Goal: Task Accomplishment & Management: Use online tool/utility

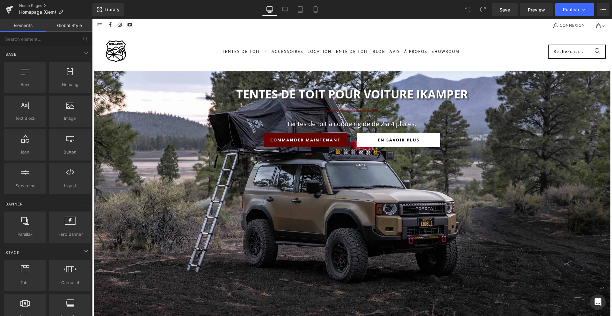
click at [566, 56] on input "Rechercher..." at bounding box center [576, 52] width 57 height 14
click at [311, 10] on link "Mobile" at bounding box center [315, 9] width 15 height 13
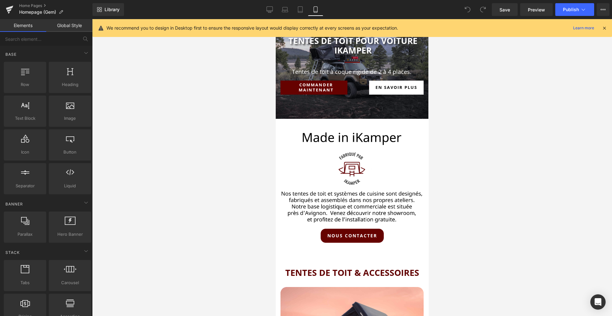
click at [607, 29] on div "We recommend you to design in Desktop first to ensure the responsive layout wou…" at bounding box center [352, 28] width 520 height 18
click at [604, 27] on icon at bounding box center [604, 28] width 6 height 6
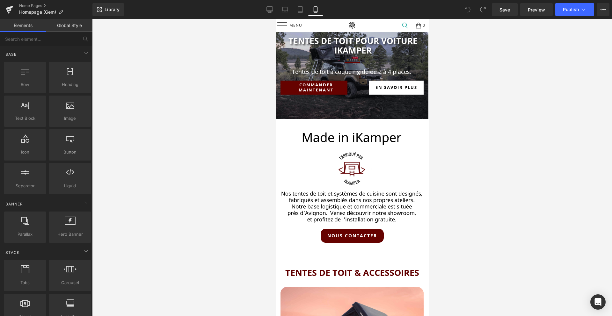
click at [407, 23] on link at bounding box center [405, 25] width 12 height 13
click at [268, 79] on div at bounding box center [352, 167] width 520 height 297
click at [406, 25] on link at bounding box center [405, 25] width 12 height 13
click at [280, 25] on span at bounding box center [282, 25] width 10 height 0
click at [283, 25] on div at bounding box center [282, 25] width 10 height 13
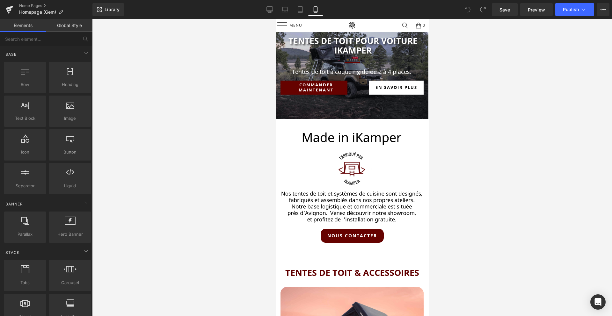
click at [350, 26] on img at bounding box center [352, 26] width 10 height 10
click at [6, 11] on icon at bounding box center [10, 10] width 8 height 16
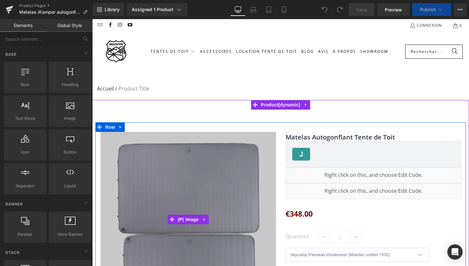
select select "Skycamp Panneau d'extension (Matelas confort 7332)"
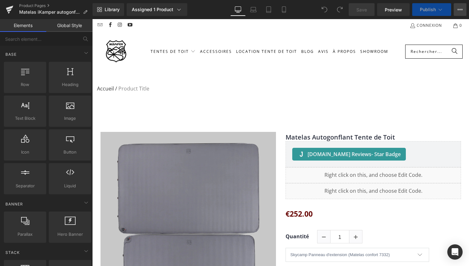
click at [464, 7] on button "View Live Page View with current Template Save Template to Library Schedule Pub…" at bounding box center [459, 9] width 13 height 13
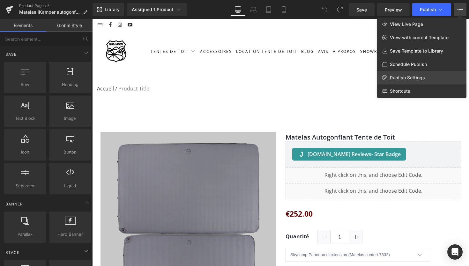
click at [397, 76] on span "Publish Settings" at bounding box center [406, 78] width 35 height 6
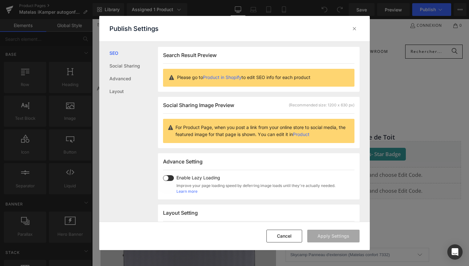
click at [213, 78] on link "Product in Shopify" at bounding box center [222, 77] width 39 height 5
click at [353, 29] on icon at bounding box center [354, 28] width 6 height 6
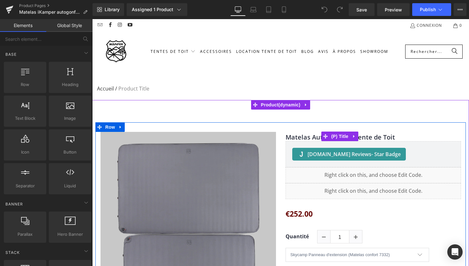
click at [316, 135] on link "Matelas Autogonflant Tente de Toit" at bounding box center [339, 138] width 109 height 8
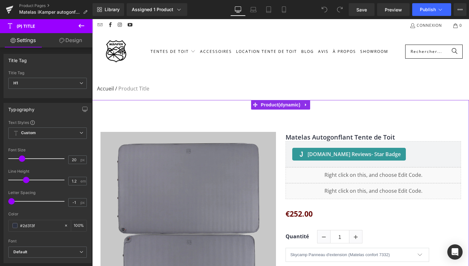
scroll to position [4, 0]
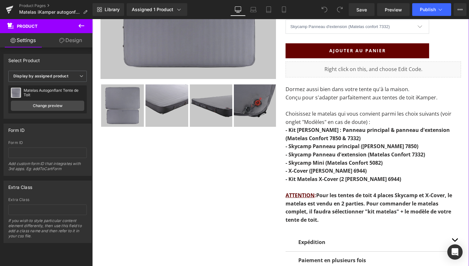
scroll to position [266, 0]
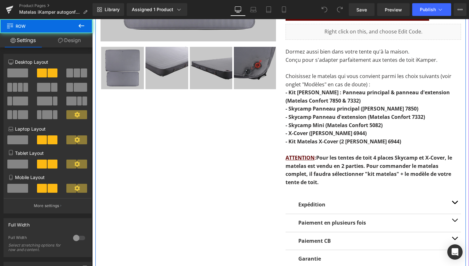
click at [197, 172] on div "(P) Image ‹ ›" at bounding box center [280, 81] width 370 height 448
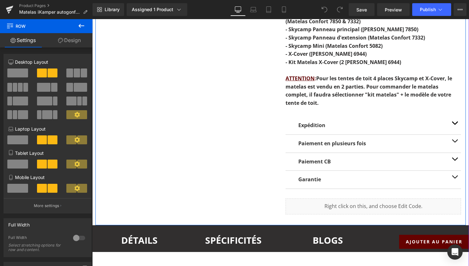
scroll to position [348, 0]
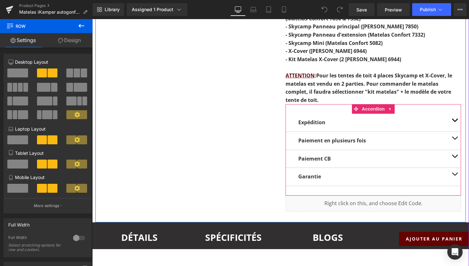
click at [310, 134] on div "Paiement en plusieurs fois Text Block" at bounding box center [372, 141] width 175 height 18
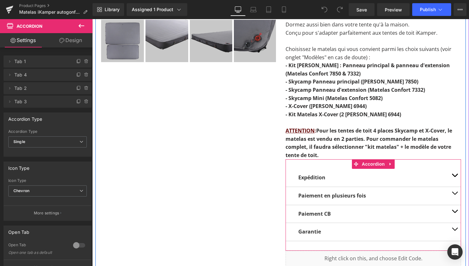
scroll to position [290, 0]
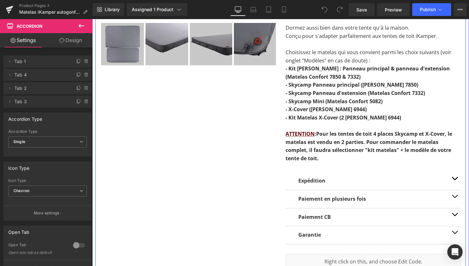
click at [339, 139] on strong "ATTENTION : Pour les tentes de toit 4 places Skycamp et X-Cover, le matelas est…" at bounding box center [368, 146] width 166 height 32
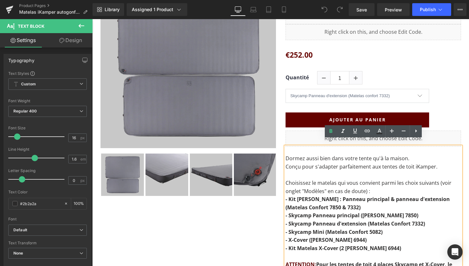
scroll to position [175, 0]
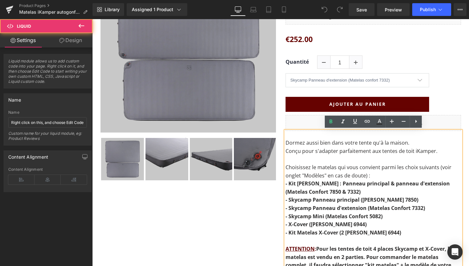
click at [315, 127] on div "Liquid" at bounding box center [372, 123] width 175 height 16
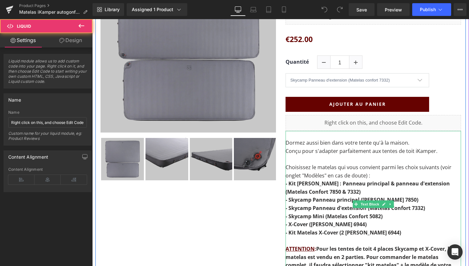
click at [307, 151] on p "Conçu pour s'adapter parfaitement aux tentes de toit iKamper." at bounding box center [372, 151] width 175 height 8
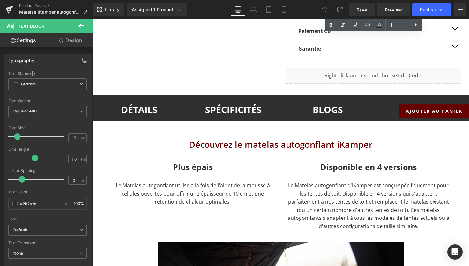
scroll to position [478, 0]
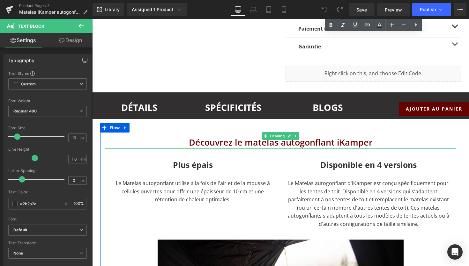
click at [213, 129] on h2 at bounding box center [280, 129] width 351 height 13
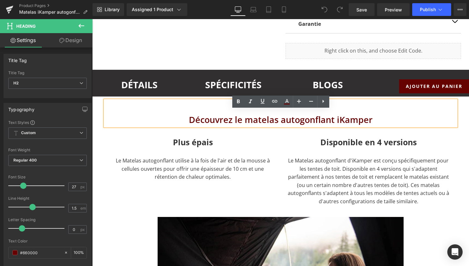
scroll to position [503, 0]
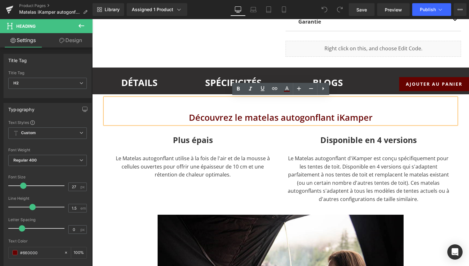
click at [136, 88] on div "DÉTAILS Heading SPÉCIFICITÉS Heading BLOGs Heading AJOUTER AU PANIER (P) Cart B…" at bounding box center [280, 81] width 376 height 27
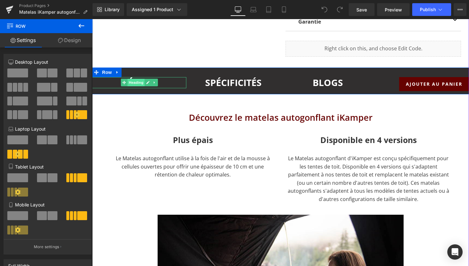
click at [138, 84] on span "Heading" at bounding box center [135, 83] width 17 height 8
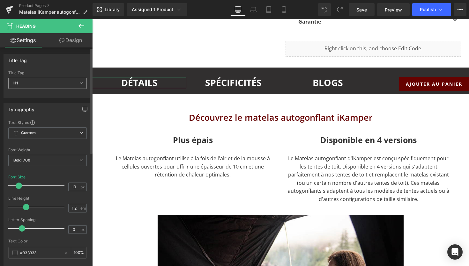
click at [79, 84] on icon at bounding box center [81, 83] width 4 height 4
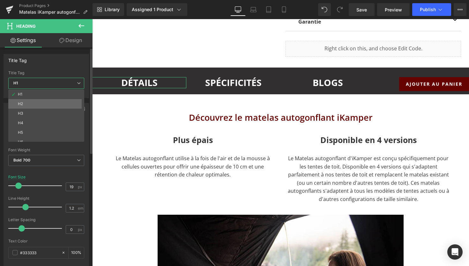
click at [43, 105] on li "H2" at bounding box center [47, 104] width 79 height 10
type input "27"
type input "1.5"
type input "#660000"
type input "100"
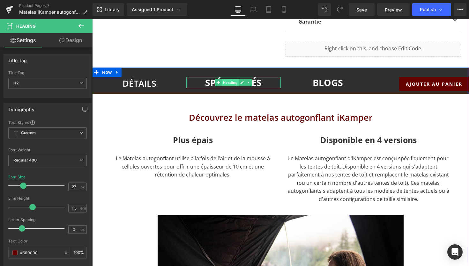
click at [231, 79] on span "Heading" at bounding box center [230, 83] width 17 height 8
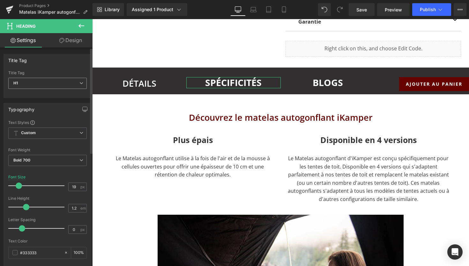
click at [33, 85] on span "H1" at bounding box center [47, 83] width 78 height 11
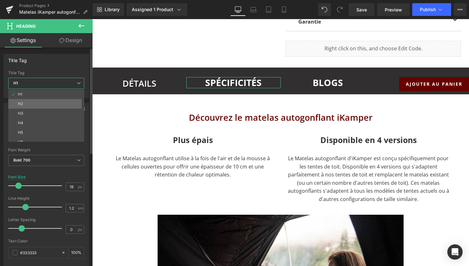
click at [32, 102] on li "H2" at bounding box center [47, 104] width 79 height 10
type input "27"
type input "1.5"
type input "#660000"
type input "100"
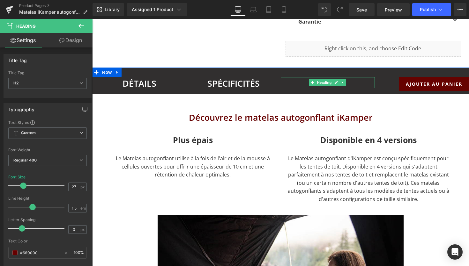
click at [356, 83] on h1 "BLOGs" at bounding box center [327, 82] width 94 height 11
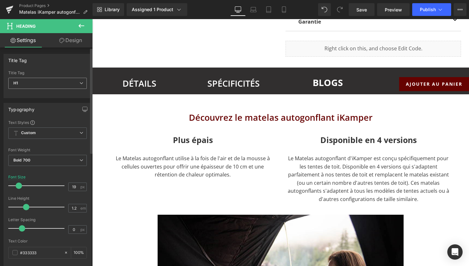
click at [34, 84] on span "H1" at bounding box center [47, 83] width 78 height 11
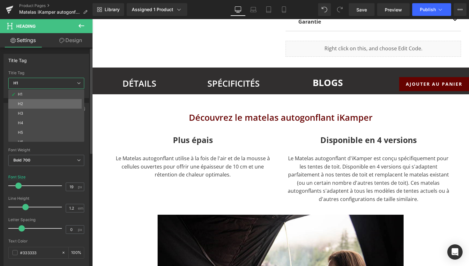
click at [29, 103] on li "H2" at bounding box center [47, 104] width 79 height 10
type input "27"
type input "1.5"
type input "#660000"
type input "100"
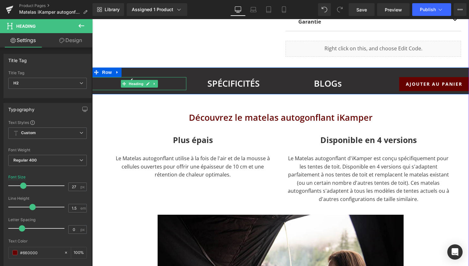
click at [112, 85] on h2 "DÉTAILS" at bounding box center [139, 83] width 94 height 13
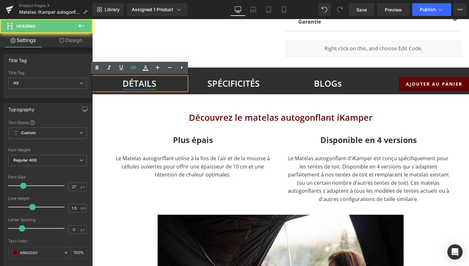
click at [135, 85] on link "DÉTAILS" at bounding box center [139, 83] width 34 height 12
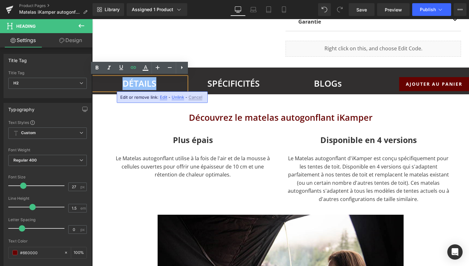
click at [135, 85] on link "DÉTAILS" at bounding box center [139, 83] width 34 height 12
click at [94, 71] on icon at bounding box center [97, 68] width 8 height 8
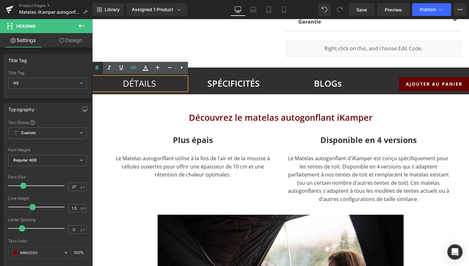
click at [99, 67] on icon at bounding box center [97, 68] width 8 height 8
click at [136, 85] on link "DÉTAILS" at bounding box center [139, 83] width 33 height 12
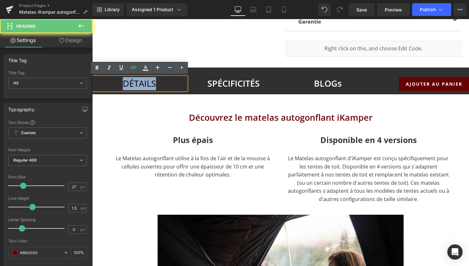
click at [136, 85] on link "DÉTAILS" at bounding box center [139, 83] width 33 height 12
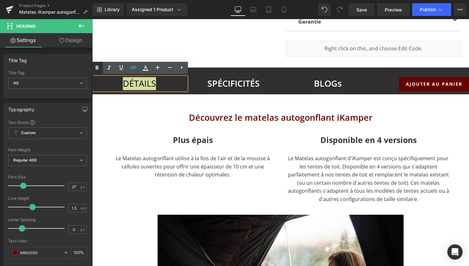
click at [97, 68] on icon at bounding box center [96, 68] width 3 height 4
click at [236, 85] on span "Heading" at bounding box center [230, 84] width 17 height 8
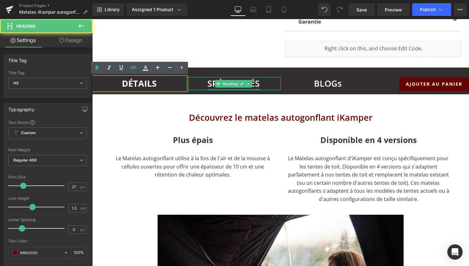
click at [236, 85] on span "Heading" at bounding box center [230, 84] width 17 height 8
click at [258, 84] on link "SPÉCIFICITÉS" at bounding box center [233, 83] width 52 height 12
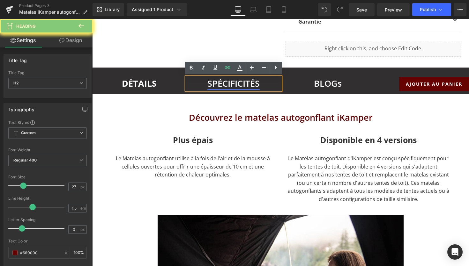
click at [258, 84] on link "SPÉCIFICITÉS" at bounding box center [233, 83] width 52 height 12
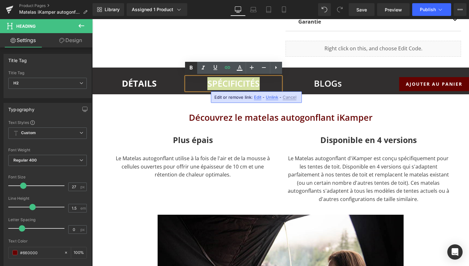
click at [189, 66] on icon at bounding box center [191, 68] width 8 height 8
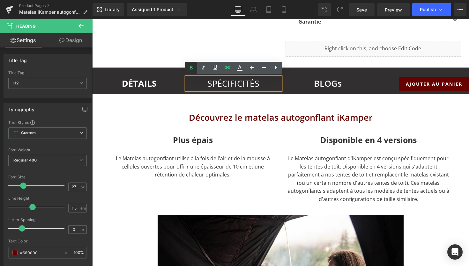
click at [192, 67] on icon at bounding box center [191, 68] width 3 height 4
click at [225, 87] on link "SPÉCIFICITÉS" at bounding box center [233, 83] width 52 height 12
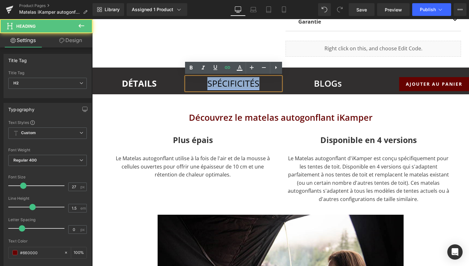
click at [225, 87] on link "SPÉCIFICITÉS" at bounding box center [233, 83] width 52 height 12
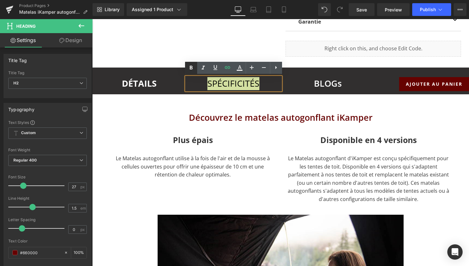
click at [192, 65] on icon at bounding box center [191, 68] width 8 height 8
click at [316, 83] on div "BLOGs Heading" at bounding box center [327, 83] width 94 height 13
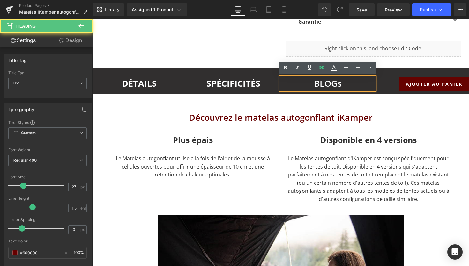
click at [341, 85] on h2 "BLOGs" at bounding box center [327, 83] width 94 height 13
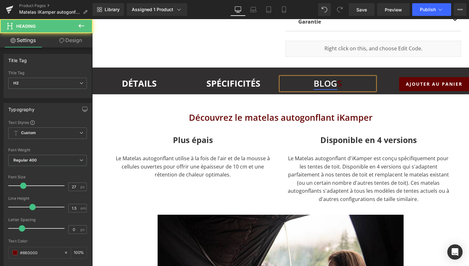
click at [334, 83] on link "BLOG" at bounding box center [325, 83] width 24 height 12
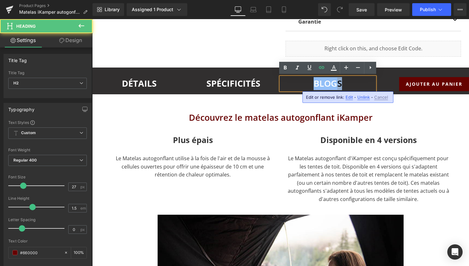
click at [334, 83] on link "BLOG" at bounding box center [325, 83] width 24 height 12
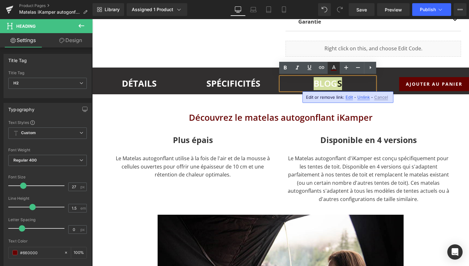
click at [334, 71] on icon at bounding box center [334, 68] width 8 height 8
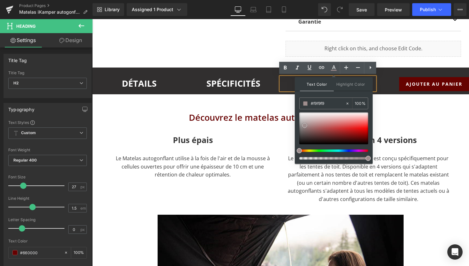
type input "#ffffff"
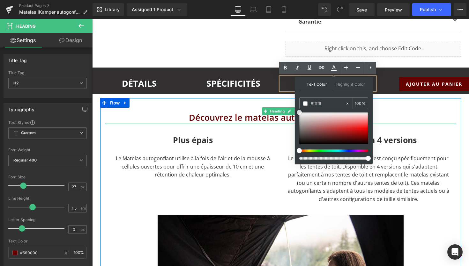
drag, startPoint x: 397, startPoint y: 145, endPoint x: 285, endPoint y: 97, distance: 121.7
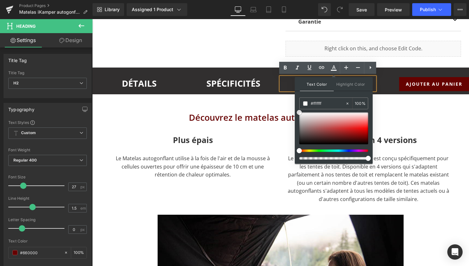
click at [92, 19] on div at bounding box center [92, 19] width 0 height 0
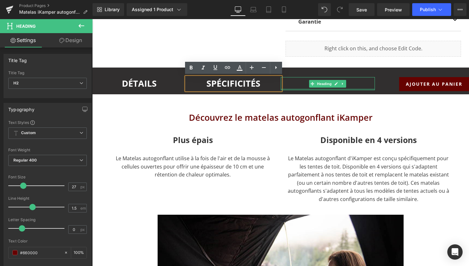
click at [350, 89] on div "BLOG S Heading" at bounding box center [327, 83] width 94 height 13
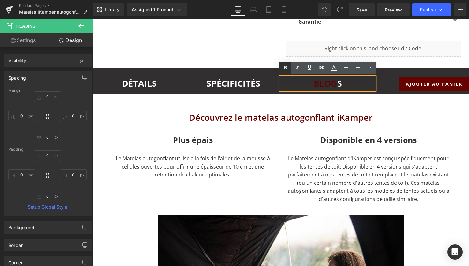
click at [285, 69] on icon at bounding box center [285, 68] width 8 height 8
click at [285, 67] on icon at bounding box center [285, 68] width 8 height 8
click at [336, 84] on link "BLOG" at bounding box center [325, 83] width 23 height 12
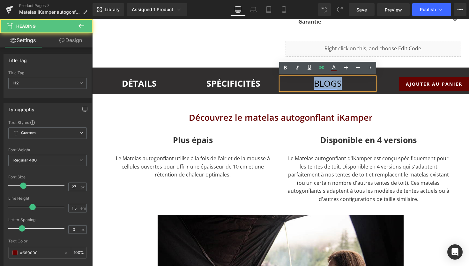
click at [336, 84] on link "BLOG" at bounding box center [325, 83] width 23 height 12
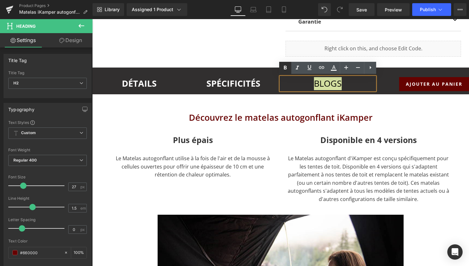
click at [286, 68] on icon at bounding box center [285, 68] width 3 height 4
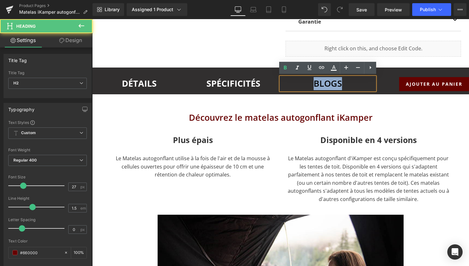
drag, startPoint x: 341, startPoint y: 82, endPoint x: 305, endPoint y: 82, distance: 35.4
click at [306, 82] on h2 "BLOG S" at bounding box center [327, 83] width 94 height 13
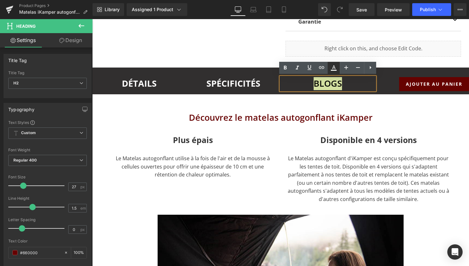
click at [335, 64] on icon at bounding box center [334, 68] width 8 height 8
type input "100"
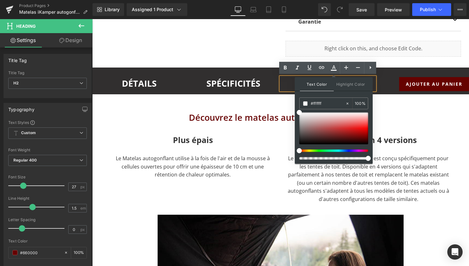
click at [291, 81] on h2 "BLOG S" at bounding box center [327, 83] width 94 height 13
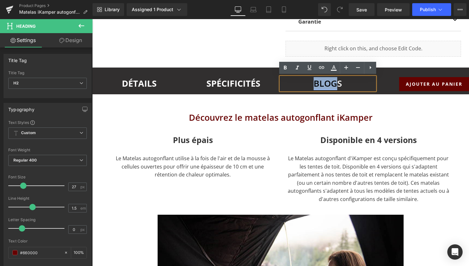
drag, startPoint x: 336, startPoint y: 84, endPoint x: 315, endPoint y: 83, distance: 21.4
click at [315, 84] on link "BLOG" at bounding box center [325, 83] width 24 height 12
click at [335, 65] on icon at bounding box center [334, 68] width 8 height 8
type input "#620606"
type input "100"
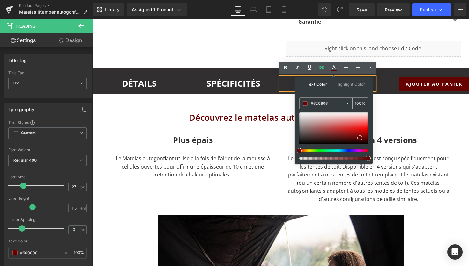
click at [331, 103] on input "#620606" at bounding box center [327, 103] width 34 height 7
type input "#62060"
type input "0"
type input "#6206"
type input "40"
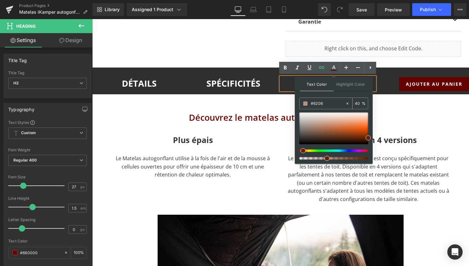
type input "#620"
type input "100"
type input "#62"
type input "0"
type input "#660"
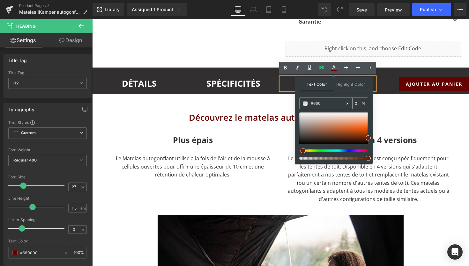
type input "100"
type input "#6600"
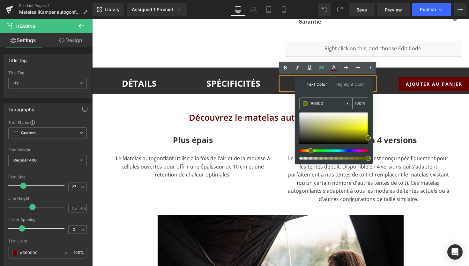
type input "0"
type input "#660000"
type input "100"
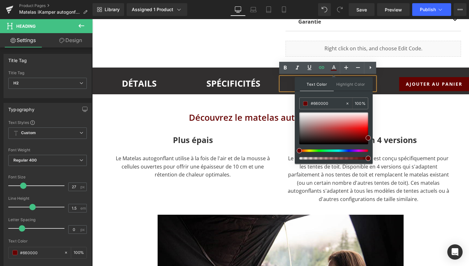
type input "#660000`"
type input "0"
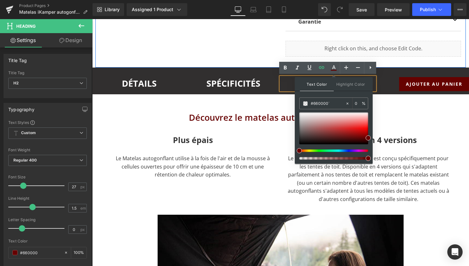
type input "#660000"
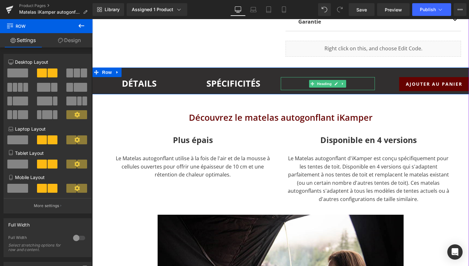
click at [359, 82] on h2 "BLOG S" at bounding box center [327, 83] width 94 height 13
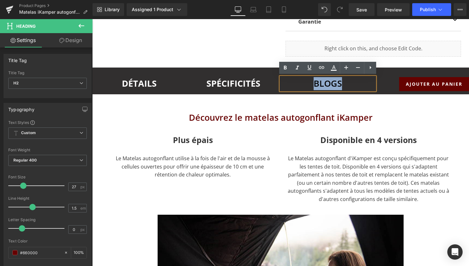
drag, startPoint x: 348, startPoint y: 83, endPoint x: 306, endPoint y: 82, distance: 42.1
click at [306, 82] on h2 "BLOG S" at bounding box center [327, 83] width 94 height 13
click at [333, 70] on icon at bounding box center [334, 70] width 6 height 1
type input "100"
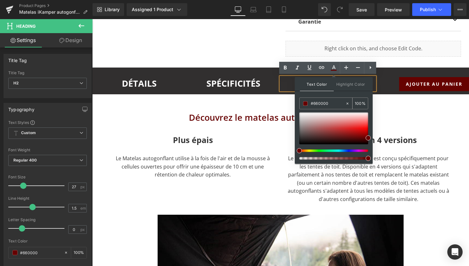
click at [327, 104] on input "#660000" at bounding box center [327, 103] width 34 height 7
drag, startPoint x: 329, startPoint y: 104, endPoint x: 318, endPoint y: 104, distance: 10.2
click at [318, 104] on input "#660000" at bounding box center [327, 103] width 34 height 7
click at [303, 103] on span at bounding box center [305, 103] width 4 height 4
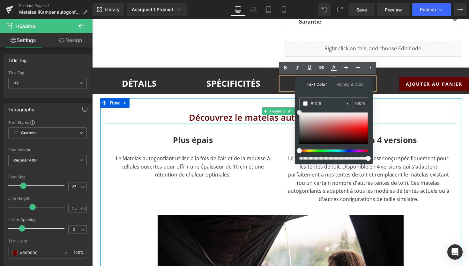
drag, startPoint x: 395, startPoint y: 134, endPoint x: 286, endPoint y: 106, distance: 112.9
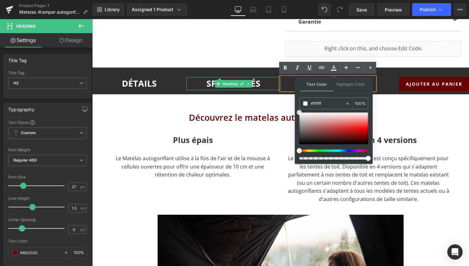
click at [270, 83] on h2 "SPÉCIFICITÉS" at bounding box center [233, 83] width 94 height 13
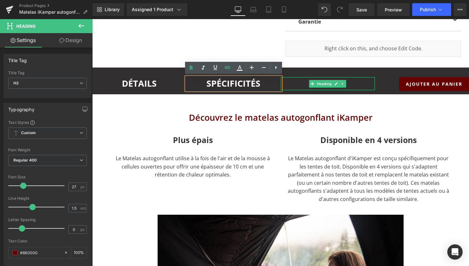
click at [353, 79] on h2 "BLOG S" at bounding box center [327, 83] width 94 height 13
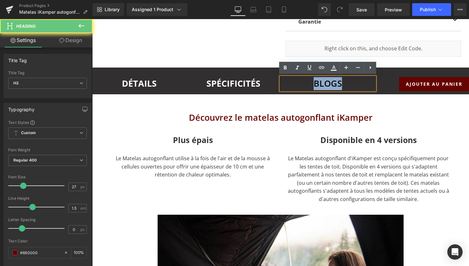
drag, startPoint x: 347, startPoint y: 81, endPoint x: 304, endPoint y: 81, distance: 42.7
click at [305, 81] on h2 "BLOG S" at bounding box center [327, 83] width 94 height 13
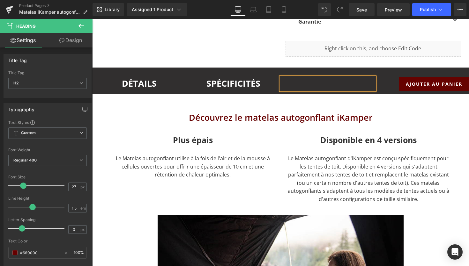
click at [333, 83] on h2 at bounding box center [327, 83] width 94 height 13
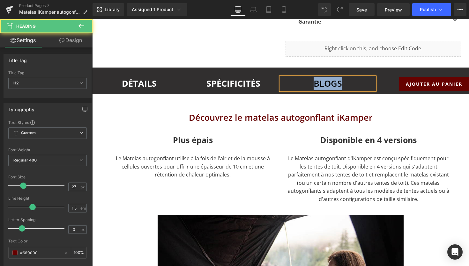
drag, startPoint x: 341, startPoint y: 83, endPoint x: 309, endPoint y: 84, distance: 32.2
click at [309, 84] on h2 "BLOGS" at bounding box center [327, 83] width 94 height 13
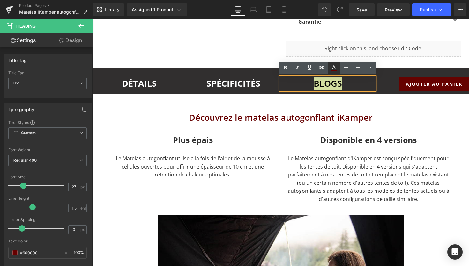
click at [333, 69] on icon at bounding box center [334, 68] width 8 height 8
type input "#660000"
type input "100"
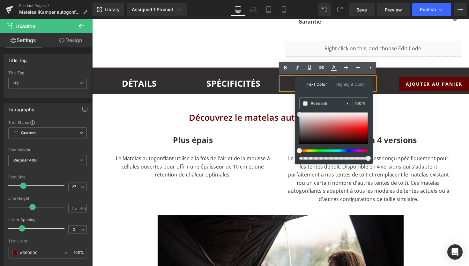
drag, startPoint x: 402, startPoint y: 140, endPoint x: 277, endPoint y: 106, distance: 129.9
click at [348, 102] on icon at bounding box center [347, 103] width 4 height 4
click at [324, 106] on input "#e5e5e5" at bounding box center [327, 103] width 34 height 7
type input "n"
type input "ffffff"
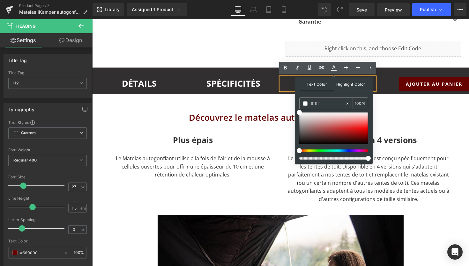
click at [350, 84] on span "Highlight Color" at bounding box center [350, 84] width 34 height 14
click at [316, 84] on span "Text Color" at bounding box center [317, 84] width 34 height 14
click at [282, 68] on icon at bounding box center [285, 68] width 8 height 8
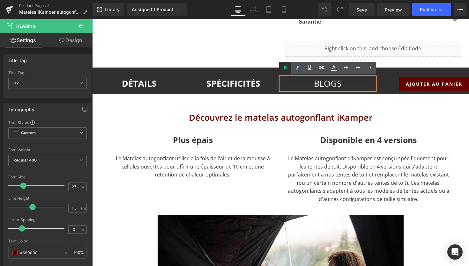
click at [286, 67] on icon at bounding box center [285, 68] width 3 height 4
click at [323, 81] on span "BLOGS" at bounding box center [328, 83] width 28 height 12
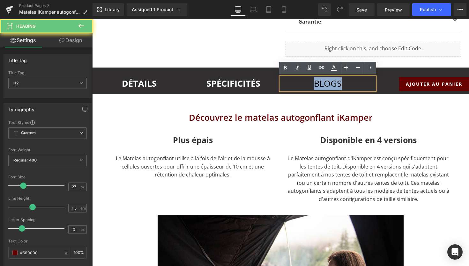
click at [323, 81] on span "BLOGS" at bounding box center [328, 83] width 28 height 12
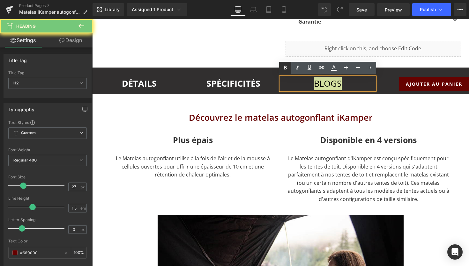
click at [289, 68] on link at bounding box center [285, 68] width 12 height 12
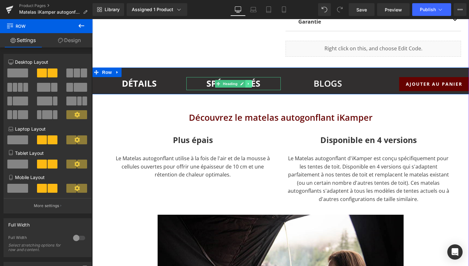
click at [249, 80] on link at bounding box center [248, 84] width 7 height 8
click at [272, 80] on h2 "SPÉCIFICITÉS" at bounding box center [233, 83] width 94 height 13
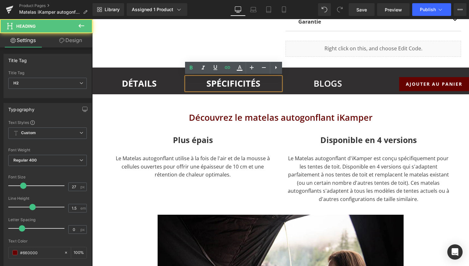
click at [272, 80] on h2 "SPÉCIFICITÉS" at bounding box center [233, 83] width 94 height 13
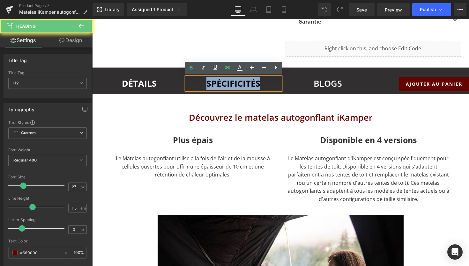
click at [272, 80] on h2 "SPÉCIFICITÉS" at bounding box center [233, 83] width 94 height 13
click at [304, 85] on h2 "BLOGS" at bounding box center [327, 83] width 94 height 13
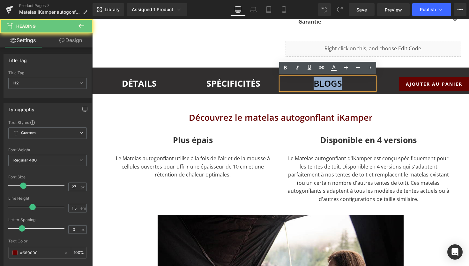
click at [304, 85] on h2 "BLOGS" at bounding box center [327, 83] width 94 height 13
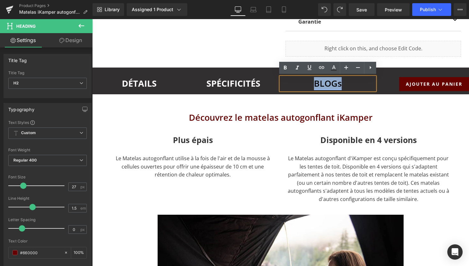
drag, startPoint x: 341, startPoint y: 84, endPoint x: 317, endPoint y: 83, distance: 24.2
click at [316, 83] on link "BLOGs" at bounding box center [328, 83] width 28 height 12
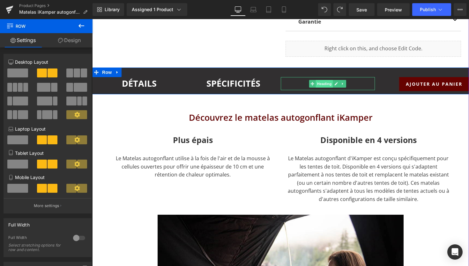
click at [326, 85] on span "Heading" at bounding box center [324, 84] width 17 height 8
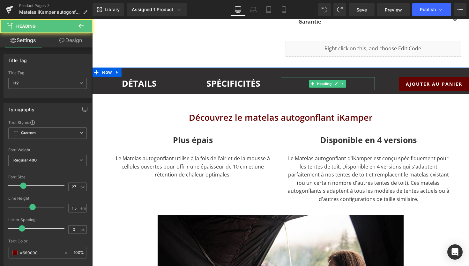
click at [299, 80] on h2 "BLOGs" at bounding box center [327, 83] width 94 height 13
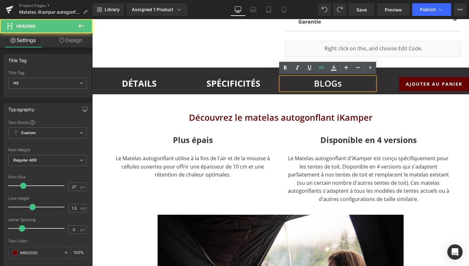
click at [302, 81] on h2 "BLOGs" at bounding box center [327, 83] width 94 height 13
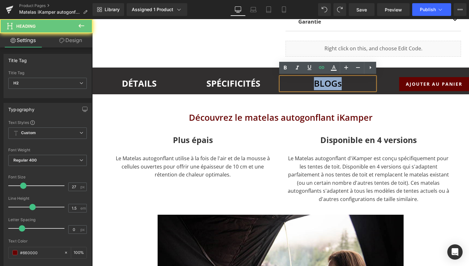
click at [302, 81] on h2 "BLOGs" at bounding box center [327, 83] width 94 height 13
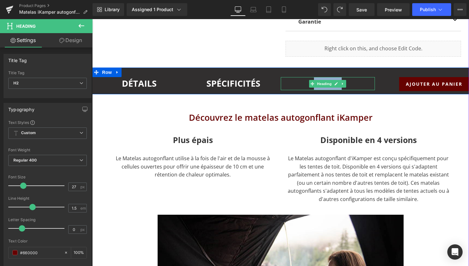
click at [350, 85] on h2 "BLOGs" at bounding box center [327, 83] width 94 height 13
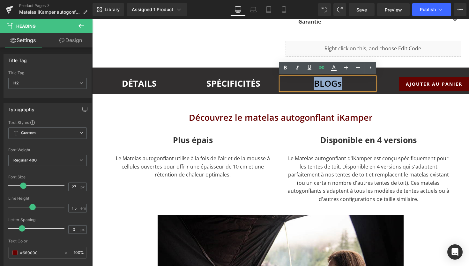
drag, startPoint x: 343, startPoint y: 85, endPoint x: 311, endPoint y: 85, distance: 31.6
click at [311, 85] on h2 "BLOGs" at bounding box center [327, 83] width 94 height 13
click at [284, 69] on icon at bounding box center [285, 68] width 3 height 4
click at [325, 83] on link "BLOGs" at bounding box center [327, 83] width 27 height 12
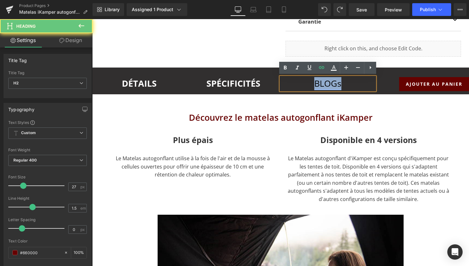
click at [325, 83] on link "BLOGs" at bounding box center [327, 83] width 27 height 12
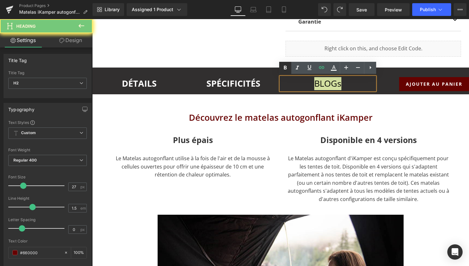
click at [283, 66] on icon at bounding box center [285, 68] width 8 height 8
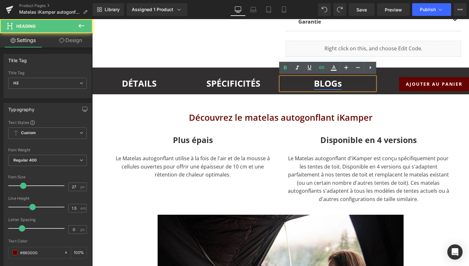
click at [341, 85] on link "BLOGs" at bounding box center [328, 83] width 28 height 12
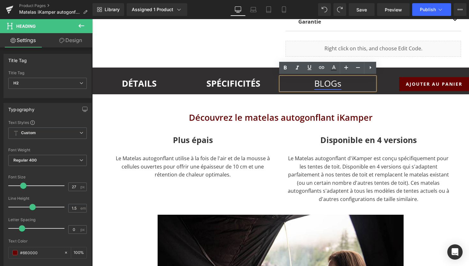
click at [340, 83] on link "BLOGs" at bounding box center [327, 83] width 27 height 12
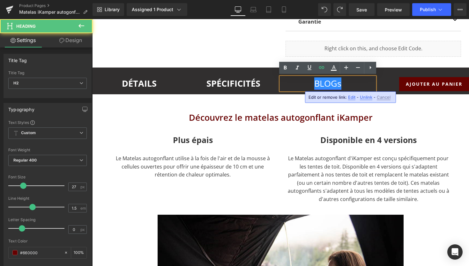
click at [331, 83] on link "BLOGs" at bounding box center [327, 83] width 27 height 12
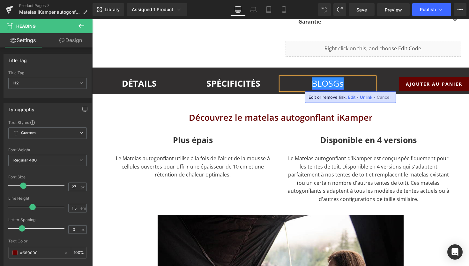
click at [338, 84] on link "BLOSGs" at bounding box center [327, 83] width 32 height 12
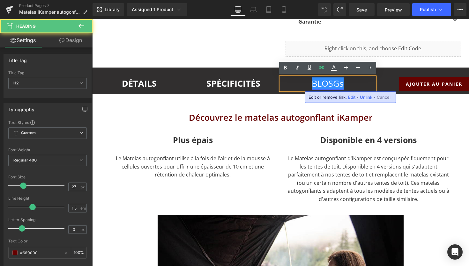
click at [338, 83] on link "BLOSGs" at bounding box center [327, 83] width 32 height 12
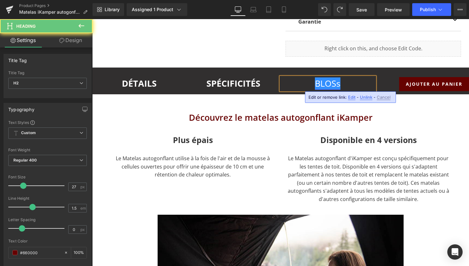
click at [333, 84] on link "BLOSs" at bounding box center [327, 83] width 25 height 12
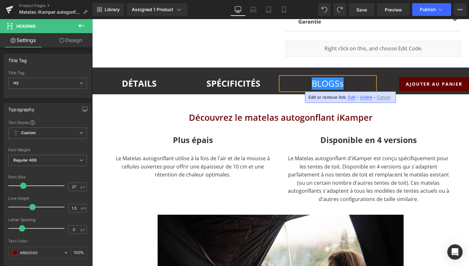
click at [342, 85] on link "BLOGSs" at bounding box center [327, 83] width 32 height 12
click at [340, 83] on link "BLOGS" at bounding box center [328, 83] width 28 height 12
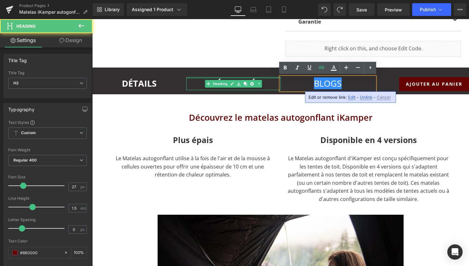
click at [240, 78] on div "SPÉCIFICITÉS Heading" at bounding box center [233, 83] width 94 height 13
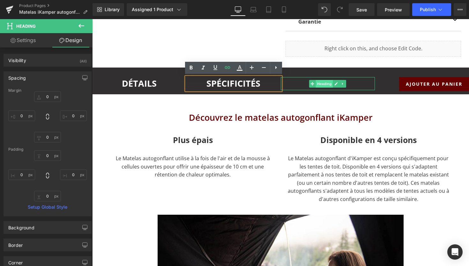
click at [326, 83] on span "Heading" at bounding box center [324, 84] width 17 height 8
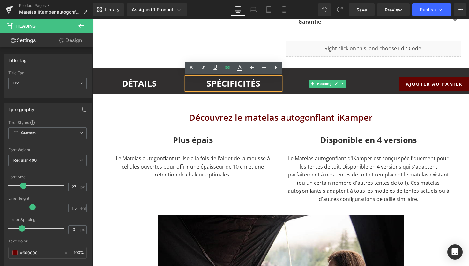
click at [301, 81] on h2 "BLOGS" at bounding box center [327, 83] width 94 height 13
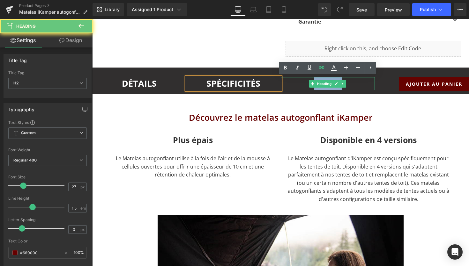
click at [301, 81] on h2 "BLOGS" at bounding box center [327, 83] width 94 height 13
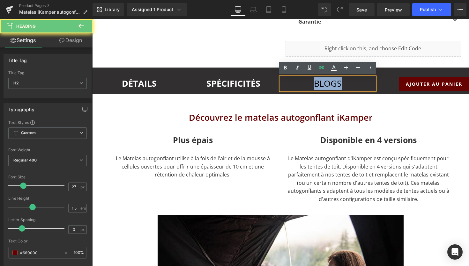
click at [301, 81] on h2 "BLOGS" at bounding box center [327, 83] width 94 height 13
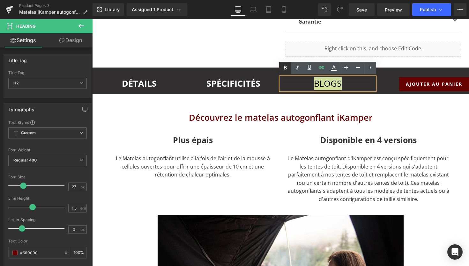
click at [284, 67] on icon at bounding box center [285, 68] width 3 height 4
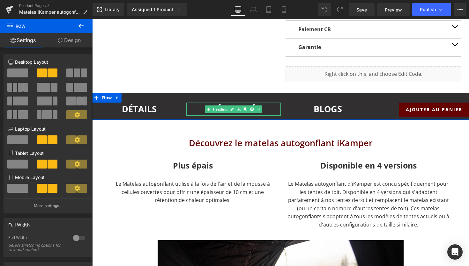
scroll to position [474, 0]
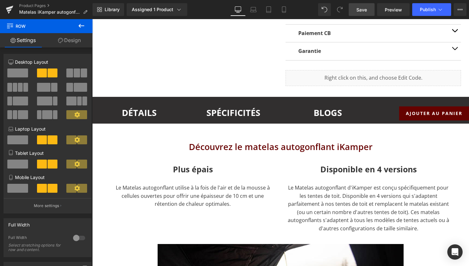
click at [365, 4] on link "Save" at bounding box center [361, 9] width 26 height 13
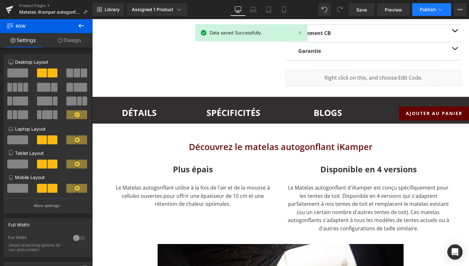
click at [430, 10] on span "Publish" at bounding box center [427, 9] width 16 height 5
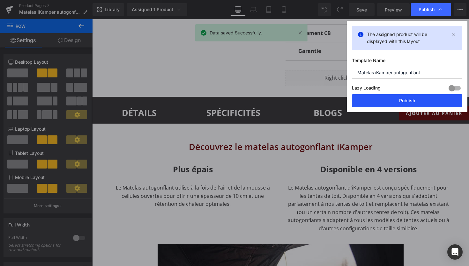
click at [398, 102] on button "Publish" at bounding box center [407, 100] width 110 height 13
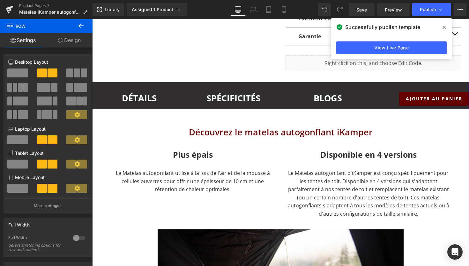
scroll to position [493, 0]
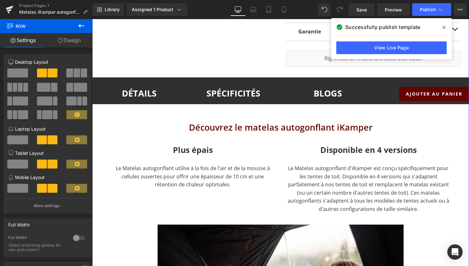
click at [136, 101] on div "DÉTAILS Heading SPÉCIFICITÉS Heading BLOGS Heading AJOUTER AU PANIER (P) Cart B…" at bounding box center [280, 90] width 376 height 27
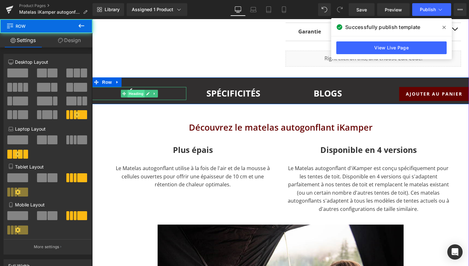
click at [139, 95] on span "Heading" at bounding box center [135, 94] width 17 height 8
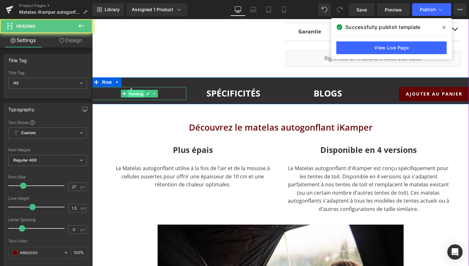
click at [139, 95] on span "Heading" at bounding box center [135, 94] width 17 height 8
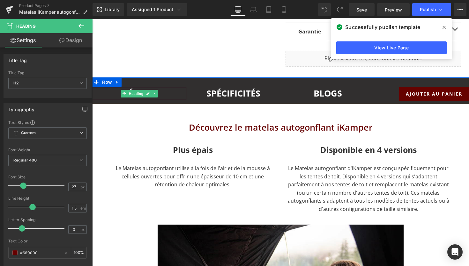
click at [164, 94] on h2 "DÉTAILS" at bounding box center [139, 93] width 94 height 13
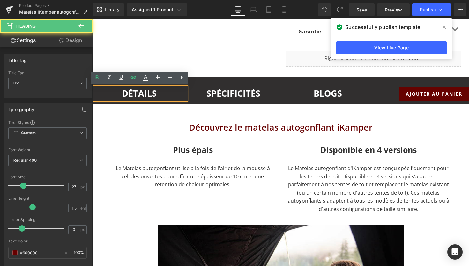
click at [164, 94] on h2 "DÉTAILS" at bounding box center [139, 93] width 94 height 13
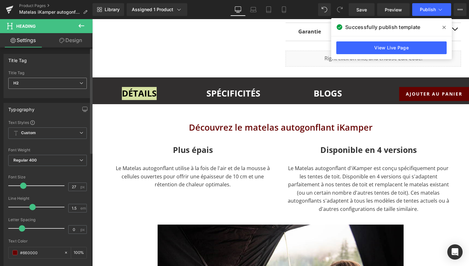
click at [49, 80] on span "H2" at bounding box center [47, 83] width 78 height 11
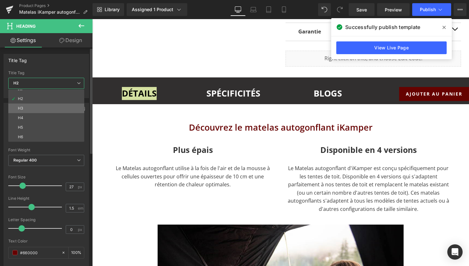
scroll to position [0, 0]
click at [43, 57] on div "Title Tag" at bounding box center [46, 60] width 85 height 12
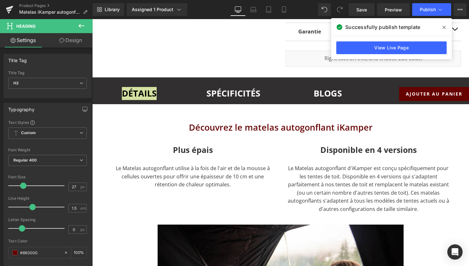
click at [80, 28] on icon at bounding box center [81, 26] width 8 height 8
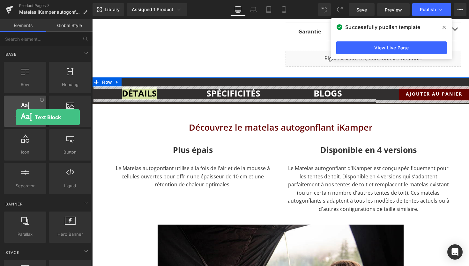
drag, startPoint x: 32, startPoint y: 119, endPoint x: 16, endPoint y: 118, distance: 16.0
click at [16, 118] on span "Text Block" at bounding box center [25, 118] width 39 height 7
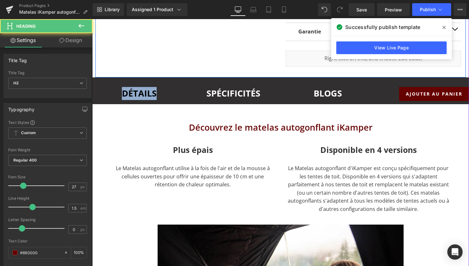
click at [111, 97] on h2 "DÉTAILS" at bounding box center [139, 93] width 94 height 13
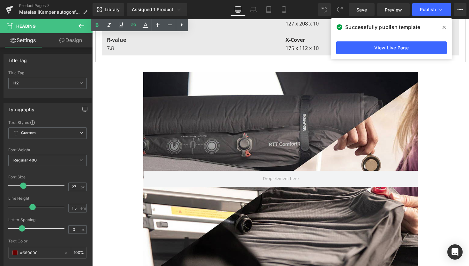
scroll to position [1214, 0]
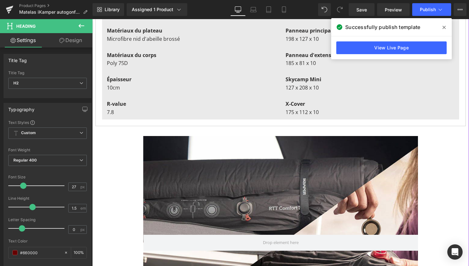
click at [445, 26] on span at bounding box center [444, 27] width 10 height 10
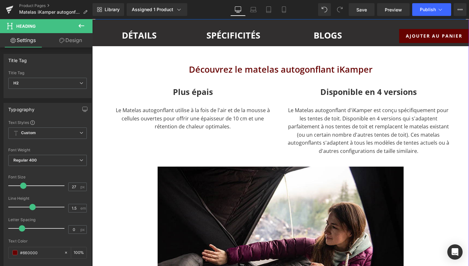
scroll to position [545, 0]
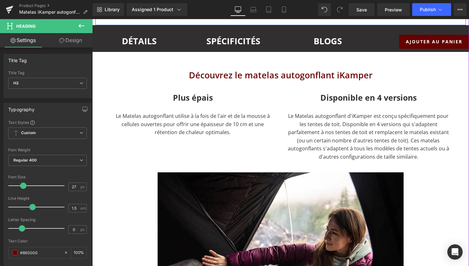
click at [259, 75] on h2 "Découvrez le matelas autogonflant iKamper" at bounding box center [280, 75] width 351 height 13
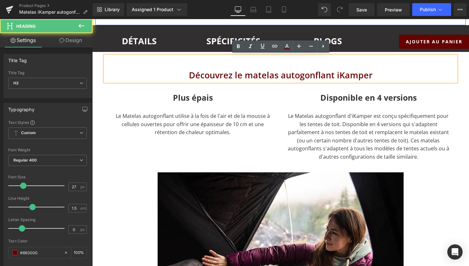
click at [261, 75] on h2 "Découvrez le matelas autogonflant iKamper" at bounding box center [280, 75] width 351 height 13
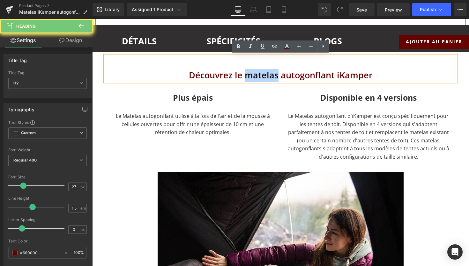
click at [261, 75] on h2 "Découvrez le matelas autogonflant iKamper" at bounding box center [280, 75] width 351 height 13
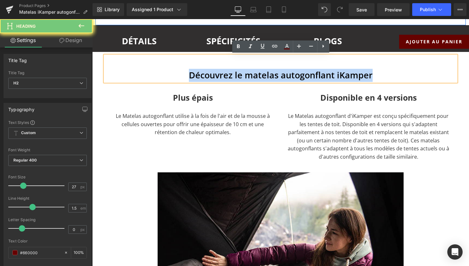
click at [261, 75] on h2 "Découvrez le matelas autogonflant iKamper" at bounding box center [280, 75] width 351 height 13
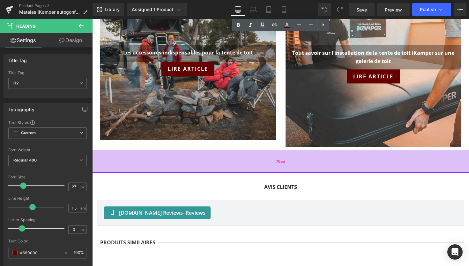
scroll to position [1603, 0]
